Goal: Check status: Check status

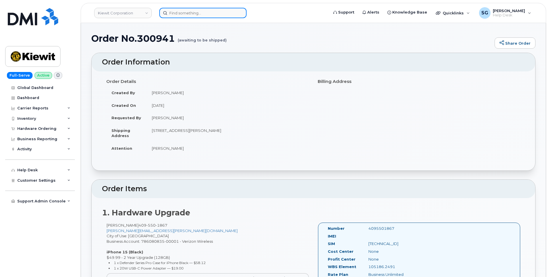
click at [182, 16] on input at bounding box center [202, 13] width 87 height 10
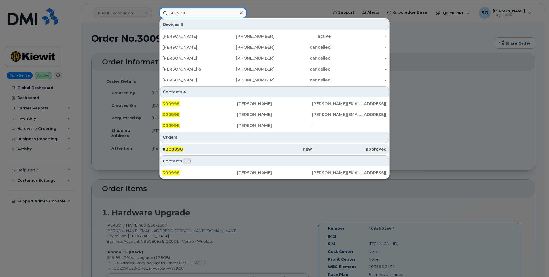
type input "300998"
click at [219, 151] on div "# 300998" at bounding box center [199, 149] width 75 height 6
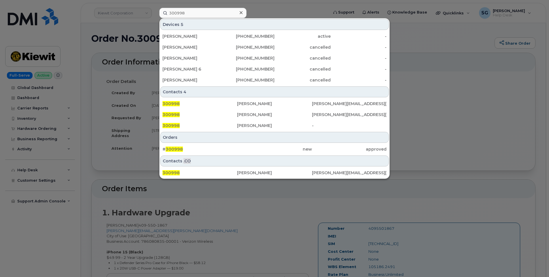
click at [229, 149] on div "# 300998" at bounding box center [199, 149] width 75 height 6
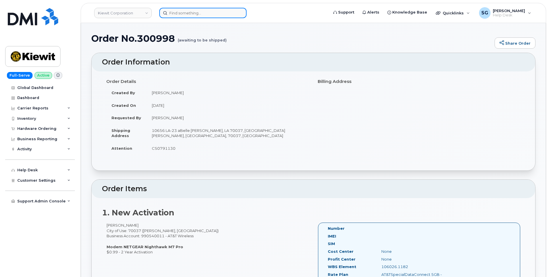
click at [212, 16] on input at bounding box center [202, 13] width 87 height 10
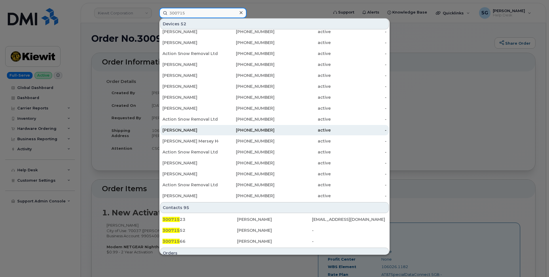
scroll to position [116, 0]
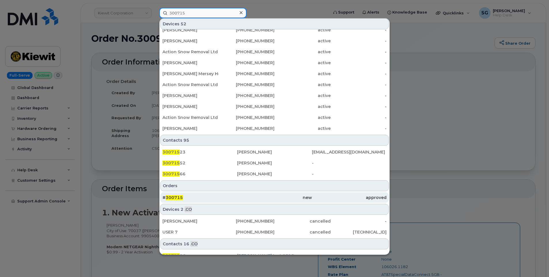
type input "300715"
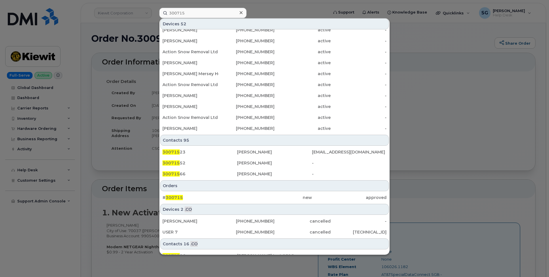
drag, startPoint x: 206, startPoint y: 193, endPoint x: 416, endPoint y: 202, distance: 210.1
click at [206, 193] on div "# 300715" at bounding box center [199, 197] width 75 height 10
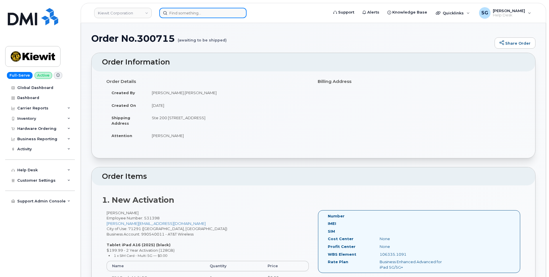
click at [197, 14] on input at bounding box center [202, 13] width 87 height 10
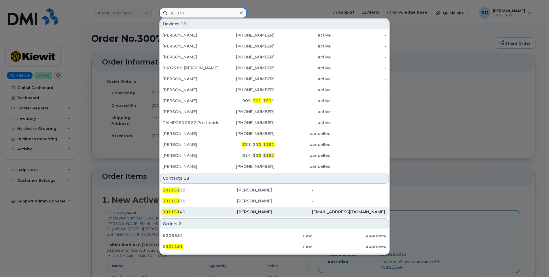
scroll to position [115, 0]
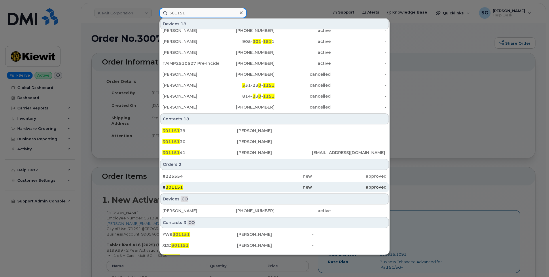
type input "301151"
click at [220, 186] on div "# 301151" at bounding box center [199, 187] width 75 height 6
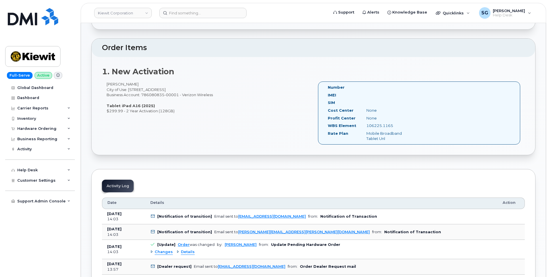
scroll to position [144, 0]
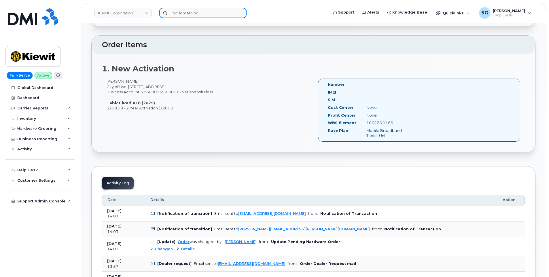
click at [213, 13] on input at bounding box center [202, 13] width 87 height 10
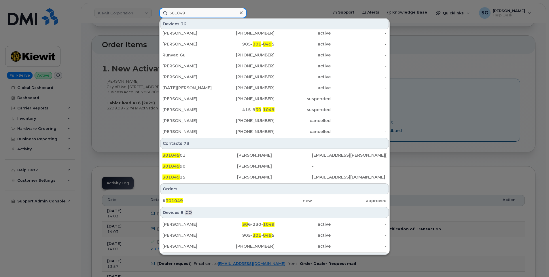
scroll to position [134, 0]
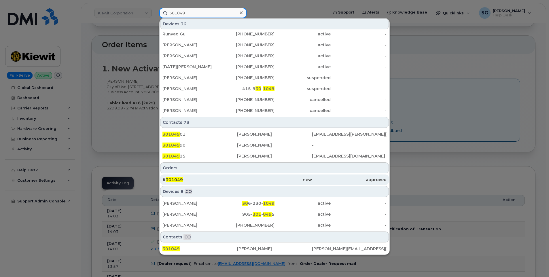
type input "301049"
click at [234, 176] on div "# 301049" at bounding box center [199, 179] width 75 height 10
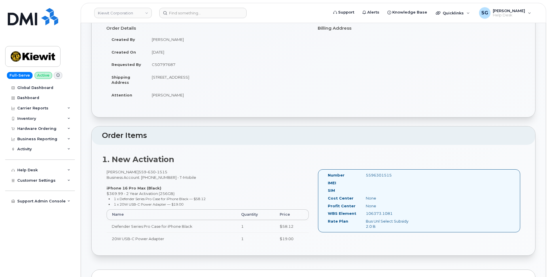
scroll to position [86, 0]
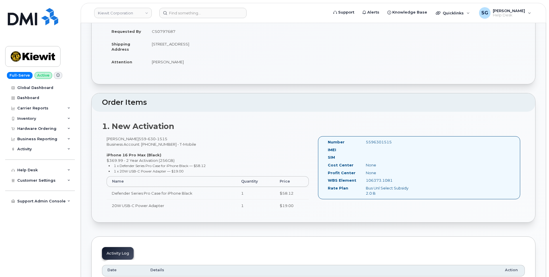
click at [208, 21] on header "Kiewit Corporation Support Alerts Knowledge Base Quicklinks Suspend / Cancel De…" at bounding box center [313, 13] width 465 height 20
click at [205, 17] on input at bounding box center [202, 13] width 87 height 10
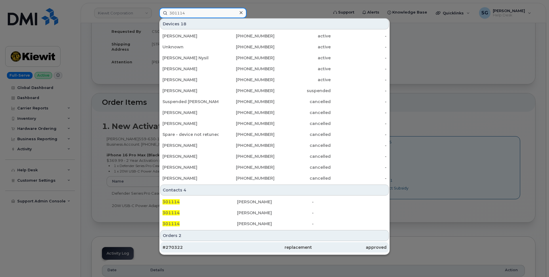
scroll to position [115, 0]
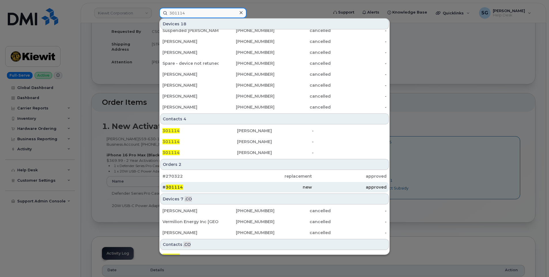
type input "301114"
click at [283, 187] on div "new" at bounding box center [274, 187] width 75 height 6
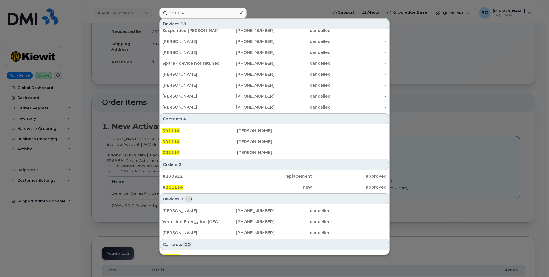
click at [237, 188] on div "new" at bounding box center [274, 187] width 75 height 6
